Goal: Navigation & Orientation: Find specific page/section

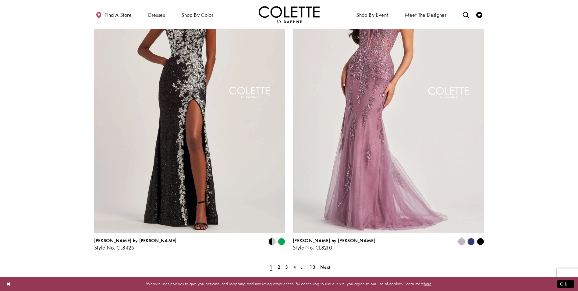
scroll to position [1158, 0]
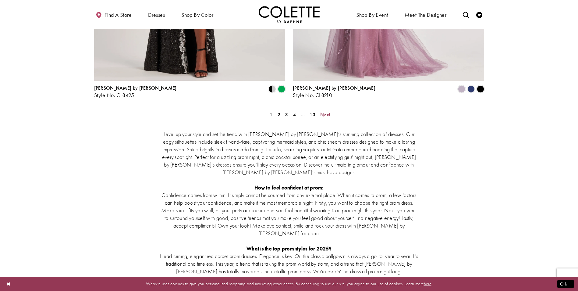
click at [327, 111] on span "Next" at bounding box center [325, 114] width 10 height 6
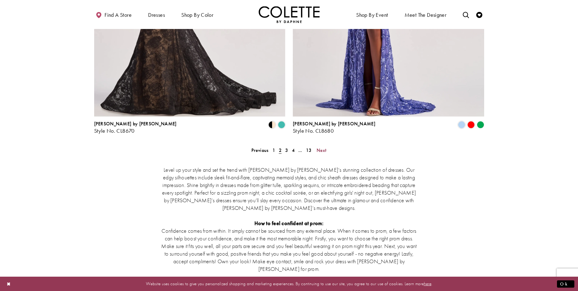
scroll to position [1129, 0]
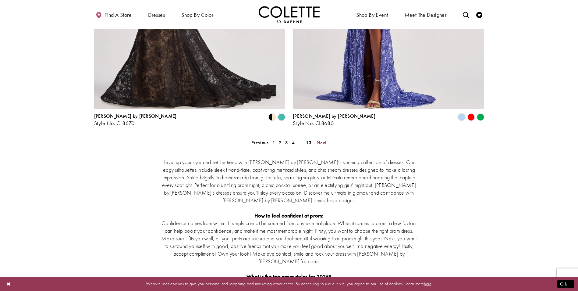
click at [323, 139] on span "Next" at bounding box center [321, 142] width 10 height 6
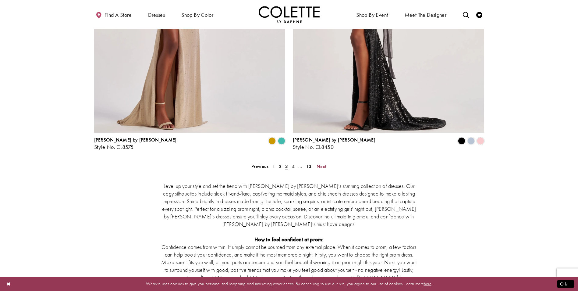
scroll to position [1129, 0]
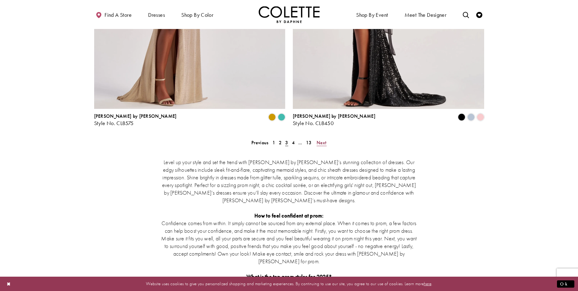
click at [323, 139] on span "Next" at bounding box center [321, 142] width 10 height 6
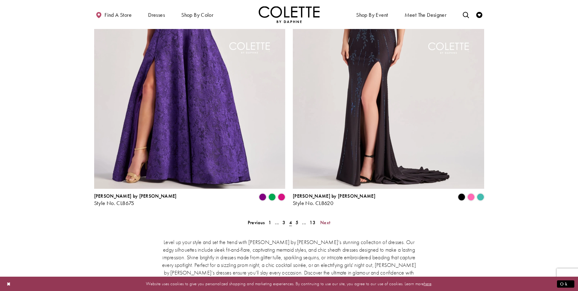
scroll to position [1129, 0]
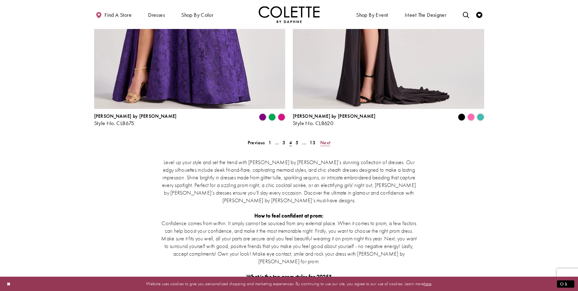
click at [330, 138] on link "Next" at bounding box center [325, 142] width 14 height 9
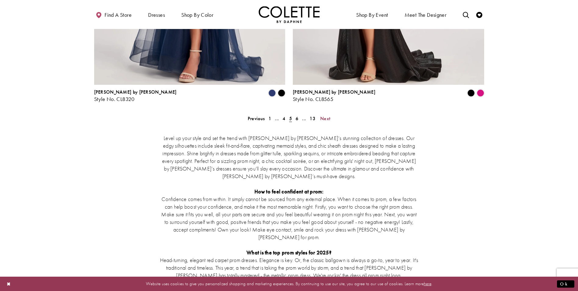
scroll to position [1160, 0]
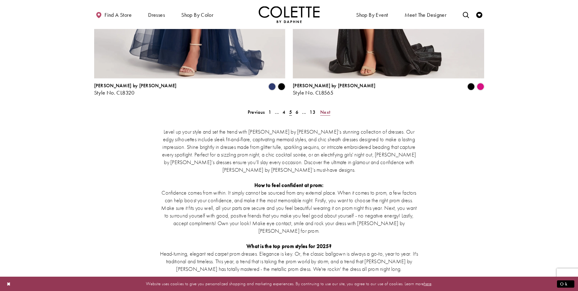
click at [327, 109] on span "Next" at bounding box center [325, 112] width 10 height 6
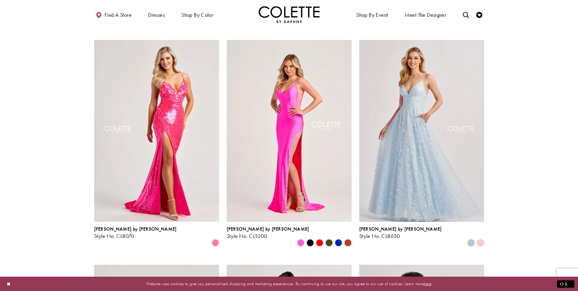
scroll to position [459, 0]
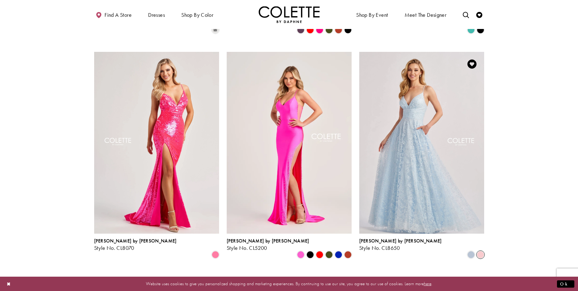
click at [481, 251] on span "Product List" at bounding box center [480, 254] width 7 height 7
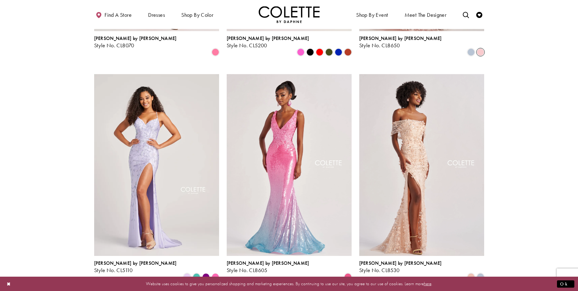
scroll to position [673, 0]
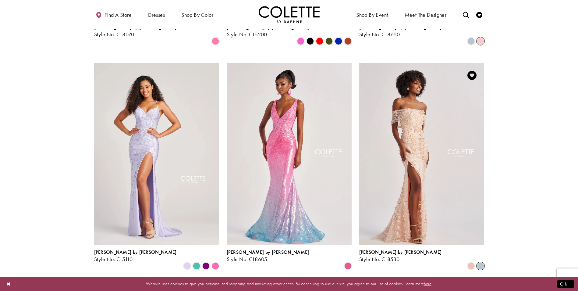
click at [479, 262] on span "Product List" at bounding box center [480, 265] width 7 height 7
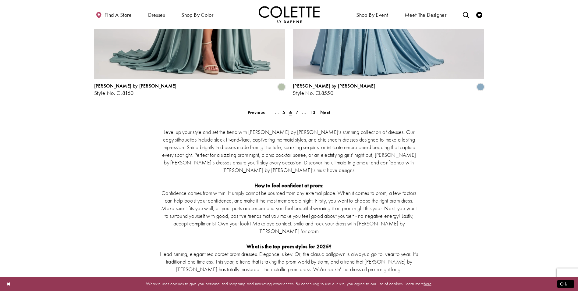
scroll to position [1160, 0]
click at [323, 109] on span "Next" at bounding box center [325, 112] width 10 height 6
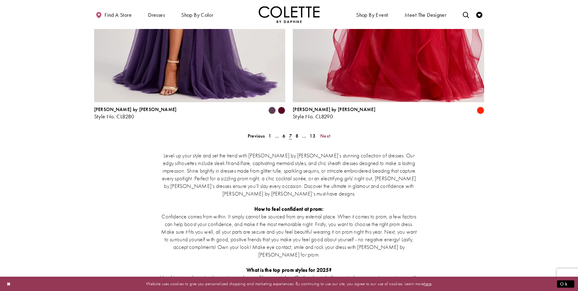
scroll to position [1160, 0]
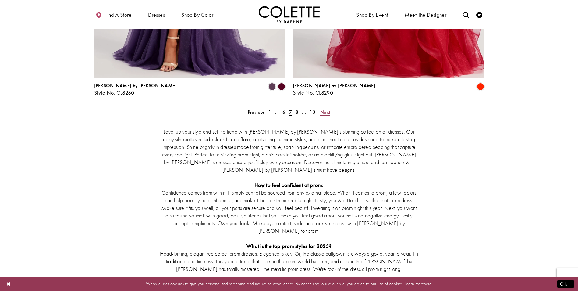
click at [329, 109] on span "Next" at bounding box center [325, 112] width 10 height 6
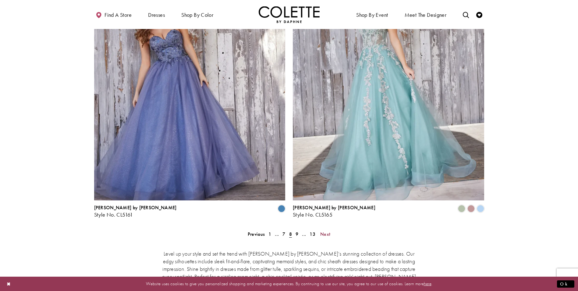
scroll to position [1190, 0]
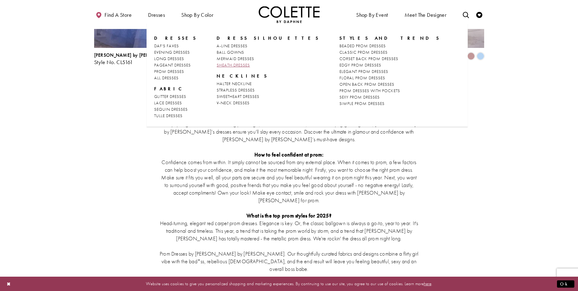
click at [228, 65] on span "SHEATH DRESSES" at bounding box center [233, 64] width 33 height 5
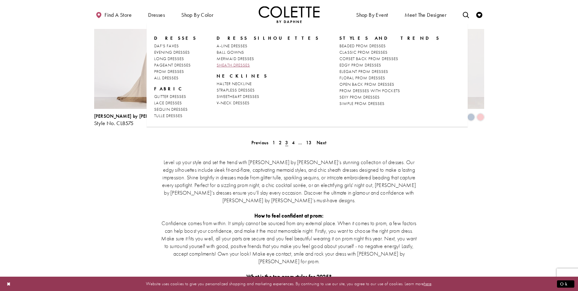
scroll to position [33, 0]
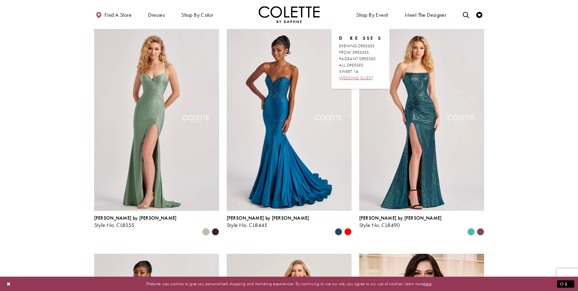
click at [359, 77] on span "WEDDING GUEST" at bounding box center [356, 77] width 34 height 5
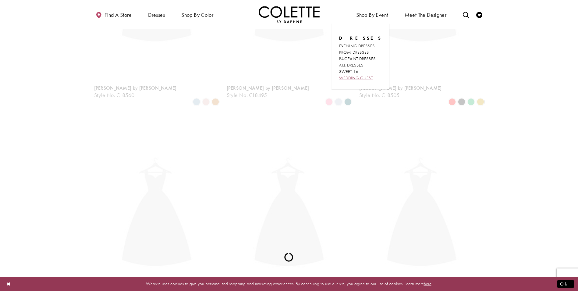
scroll to position [33, 0]
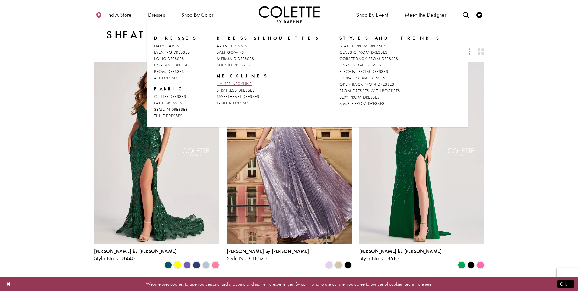
click at [238, 83] on span "HALTER NECKLINE" at bounding box center [234, 83] width 35 height 5
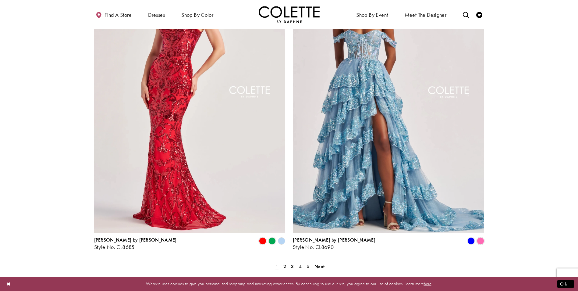
scroll to position [944, 0]
